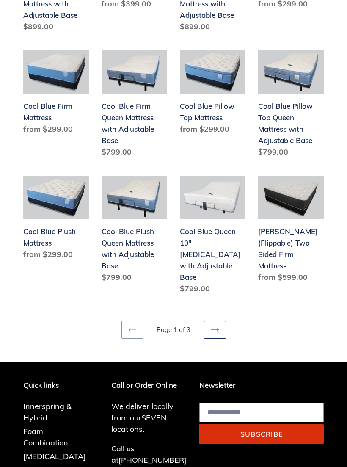
scroll to position [887, 0]
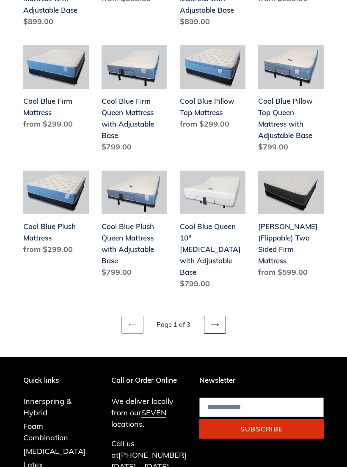
click at [221, 316] on link "Next page" at bounding box center [215, 325] width 22 height 18
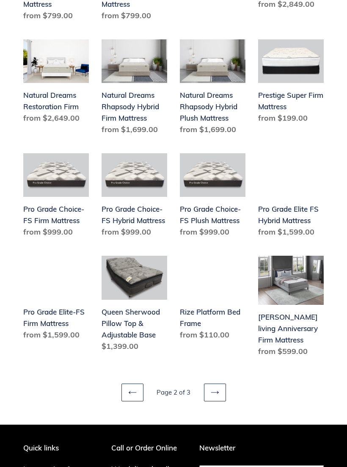
scroll to position [789, 0]
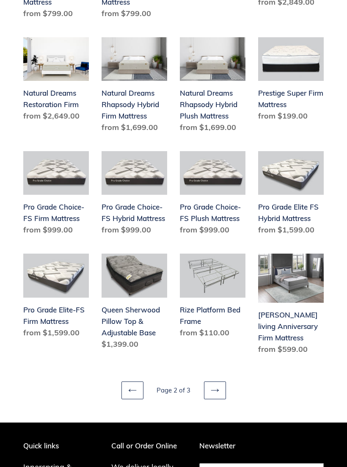
click at [223, 382] on link "Next page" at bounding box center [215, 391] width 22 height 18
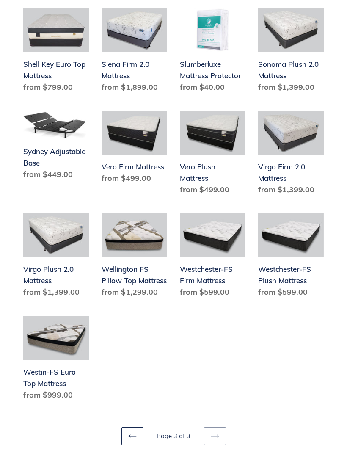
scroll to position [479, 0]
click at [137, 427] on link "Previous page" at bounding box center [132, 436] width 22 height 18
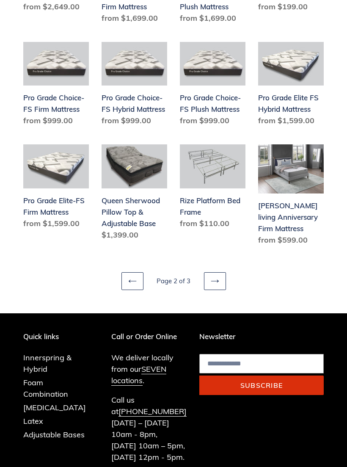
scroll to position [898, 0]
click at [141, 272] on link "Previous page" at bounding box center [132, 281] width 22 height 18
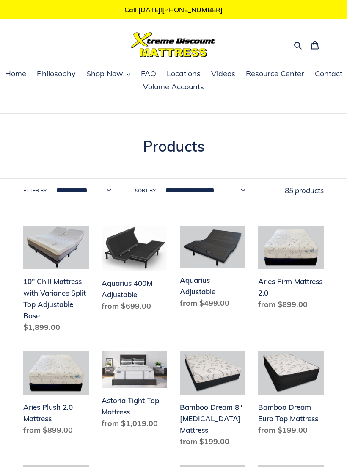
click at [75, 295] on link "10" Chill Mattress with Variance Split Top Adjustable Base" at bounding box center [56, 281] width 66 height 110
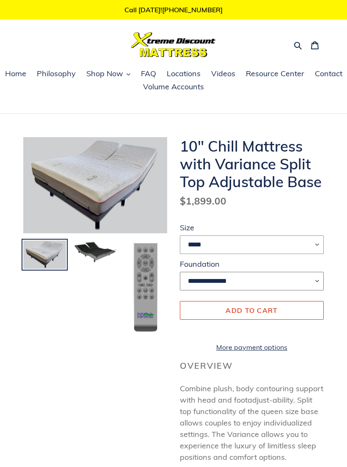
click at [320, 282] on select "**********" at bounding box center [252, 281] width 144 height 19
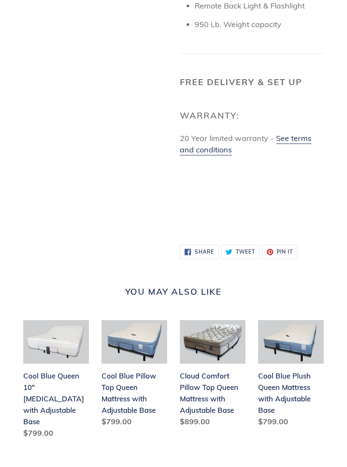
scroll to position [1388, 0]
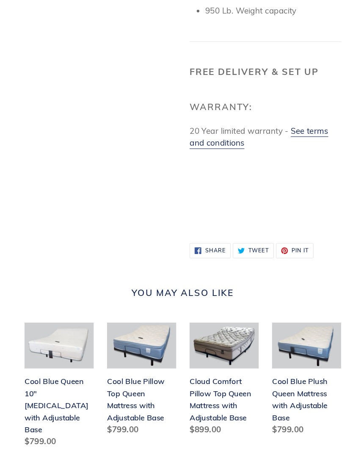
click at [230, 362] on link "Cloud Comfort Pillow Top Queen Mattress with Adjustable Base" at bounding box center [213, 367] width 66 height 110
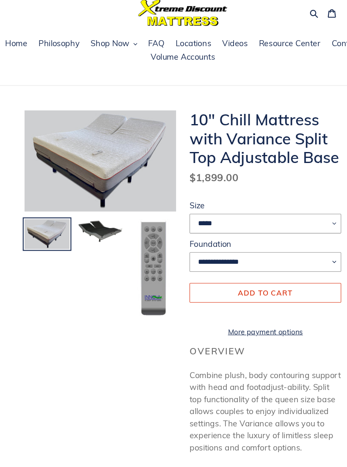
scroll to position [33, 0]
click at [309, 250] on select "**********" at bounding box center [252, 248] width 144 height 19
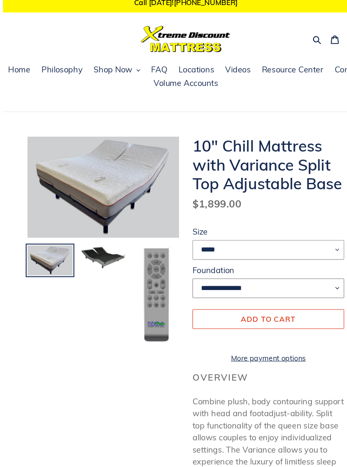
scroll to position [0, 0]
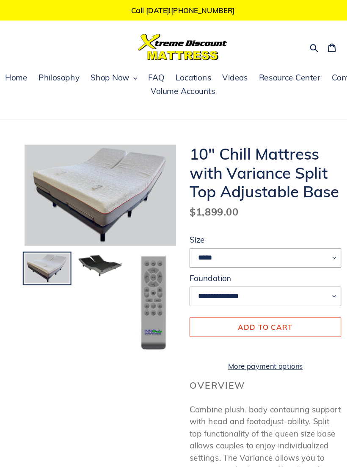
click at [184, 168] on h1 "10" Chill Mattress with Variance Split Top Adjustable Base" at bounding box center [252, 163] width 144 height 53
